Goal: Information Seeking & Learning: Learn about a topic

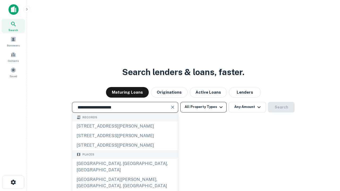
click at [203, 107] on button "All Property Types" at bounding box center [203, 107] width 46 height 11
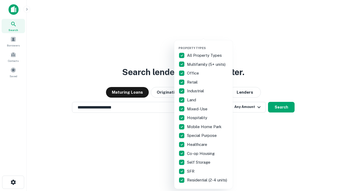
type input "**********"
click at [208, 45] on button "button" at bounding box center [207, 45] width 58 height 0
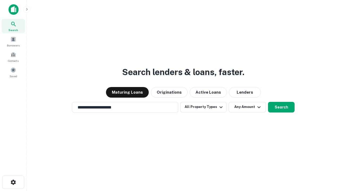
scroll to position [8, 0]
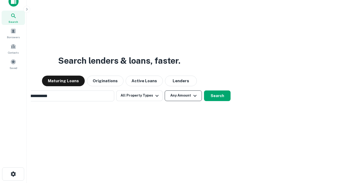
click at [165, 90] on button "Any Amount" at bounding box center [183, 95] width 37 height 11
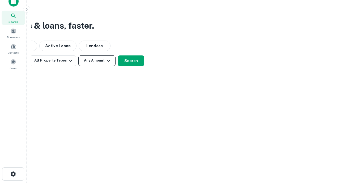
scroll to position [8, 0]
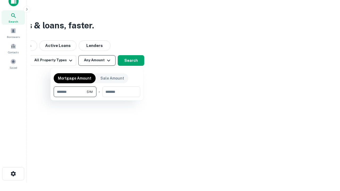
type input "*******"
click at [97, 97] on button "button" at bounding box center [97, 97] width 87 height 0
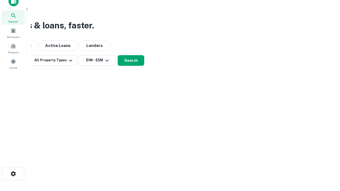
scroll to position [8, 0]
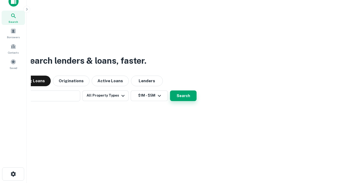
click at [170, 90] on button "Search" at bounding box center [183, 95] width 27 height 11
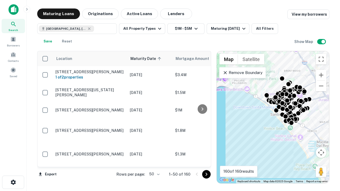
click at [153, 174] on body "Search Borrowers Contacts Saved Maturing Loans Originations Active Loans Lender…" at bounding box center [170, 95] width 340 height 191
click at [154, 161] on li "25" at bounding box center [153, 161] width 15 height 10
